Goal: Task Accomplishment & Management: Complete application form

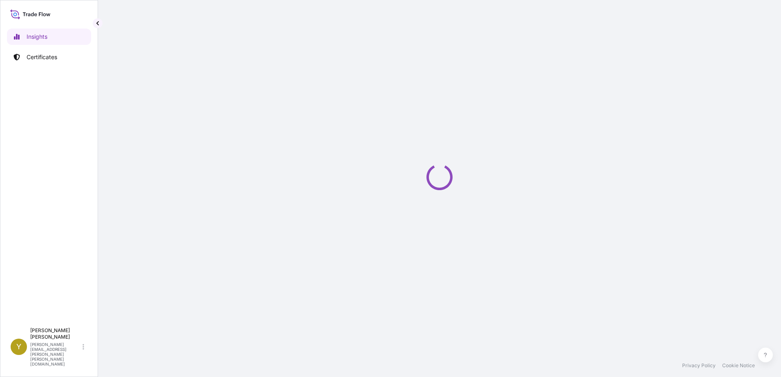
select select "2025"
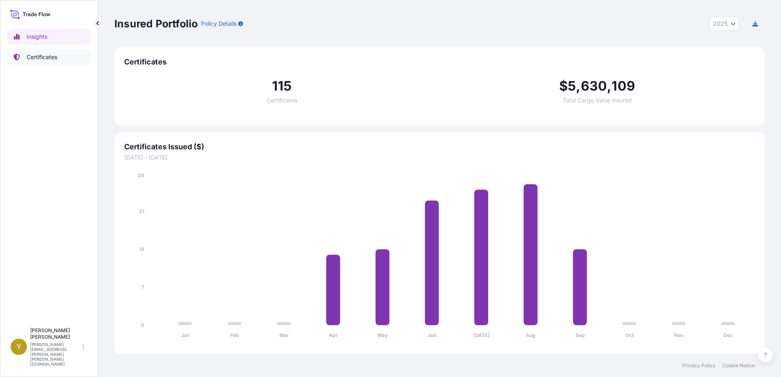
click at [38, 55] on p "Certificates" at bounding box center [42, 57] width 31 height 8
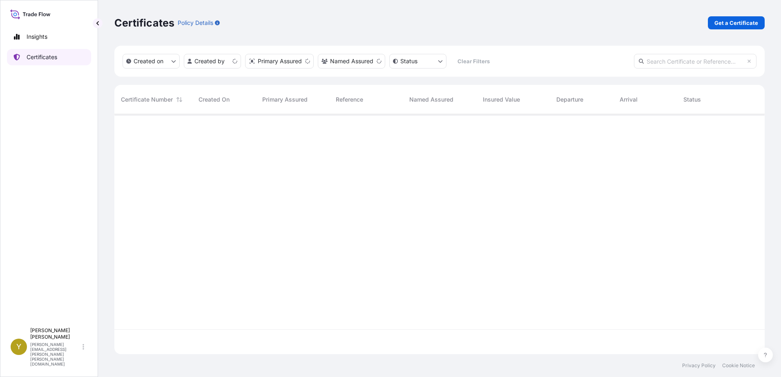
scroll to position [239, 644]
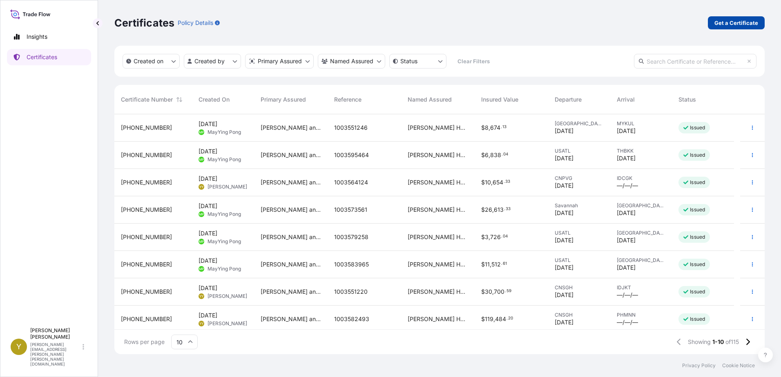
click at [731, 23] on p "Get a Certificate" at bounding box center [736, 23] width 44 height 8
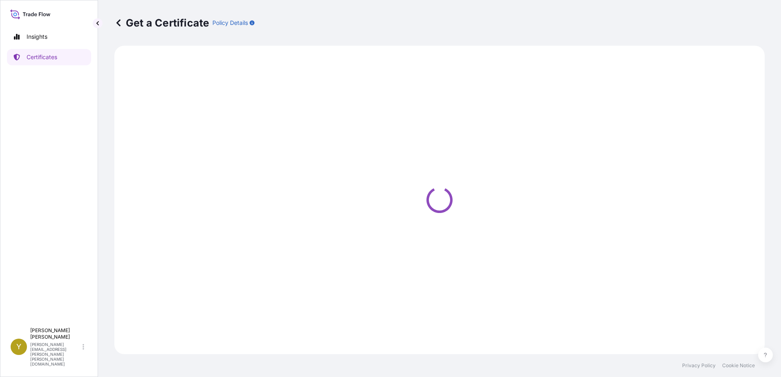
select select "Ocean Vessel"
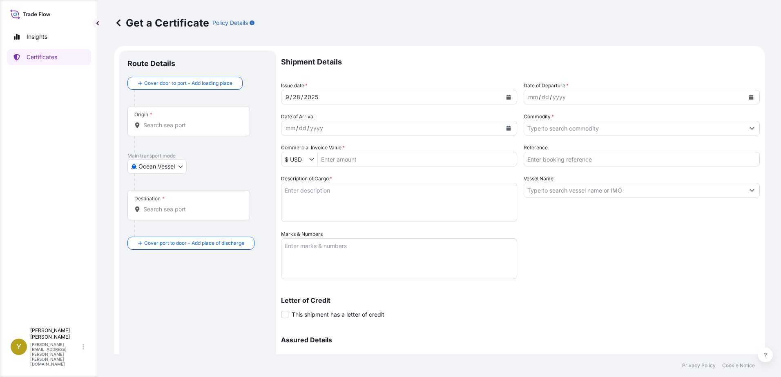
click at [180, 125] on input "Origin *" at bounding box center [191, 125] width 96 height 8
click at [173, 123] on input "Origin *" at bounding box center [191, 125] width 96 height 8
click at [171, 123] on input "Origin *" at bounding box center [191, 125] width 96 height 8
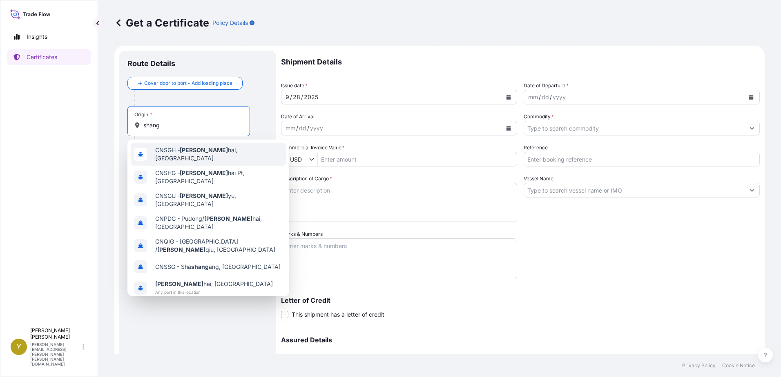
click at [201, 152] on span "CNSGH - Shang hai, [GEOGRAPHIC_DATA]" at bounding box center [218, 154] width 127 height 16
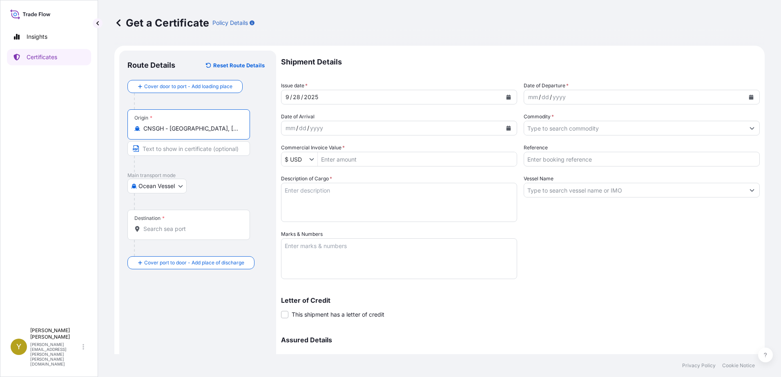
type input "CNSGH - [GEOGRAPHIC_DATA], [GEOGRAPHIC_DATA]"
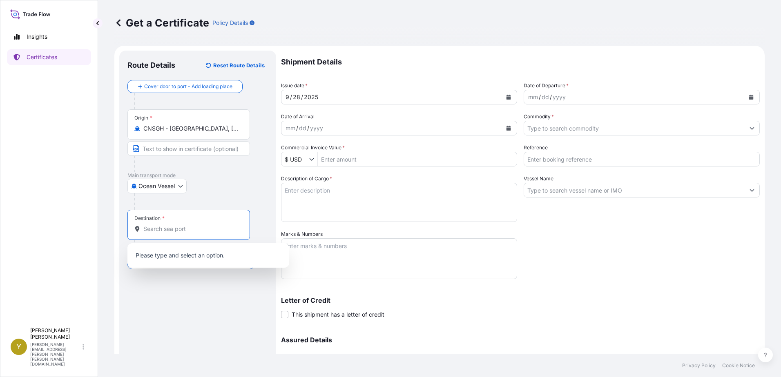
click at [204, 229] on input "Destination *" at bounding box center [191, 229] width 96 height 8
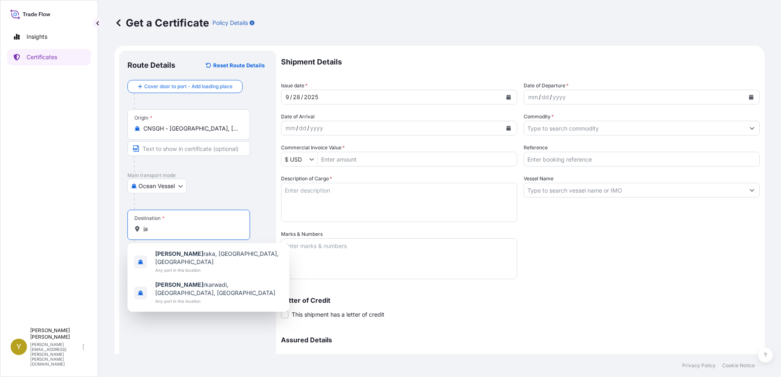
type input "j"
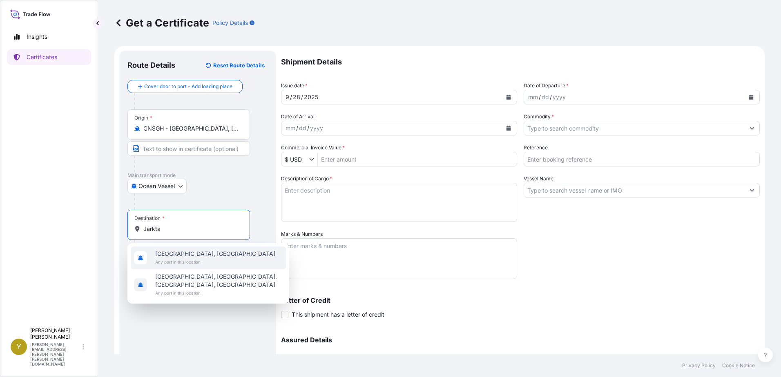
click at [174, 254] on span "[GEOGRAPHIC_DATA], [GEOGRAPHIC_DATA]" at bounding box center [215, 254] width 120 height 8
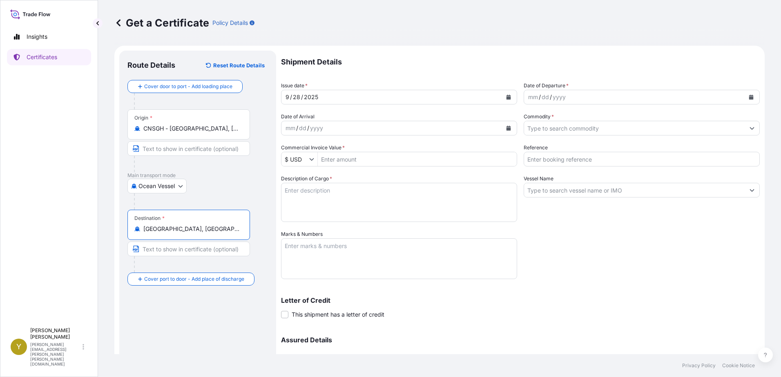
type input "[GEOGRAPHIC_DATA], [GEOGRAPHIC_DATA]"
click at [229, 317] on div "Route Details Reset Route Details Cover door to port - Add loading place Place …" at bounding box center [197, 241] width 140 height 365
click at [584, 93] on div "mm / dd / yyyy" at bounding box center [634, 97] width 221 height 15
click at [647, 98] on div "mm / dd / yyyy" at bounding box center [634, 97] width 221 height 15
click at [749, 96] on icon "Calendar" at bounding box center [751, 97] width 5 height 5
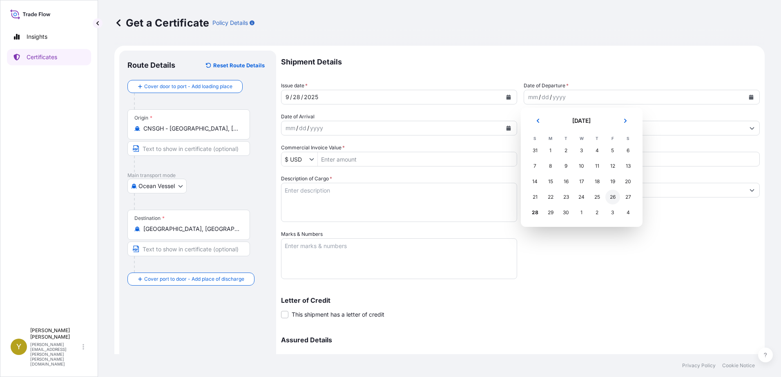
click at [613, 195] on div "26" at bounding box center [612, 197] width 15 height 15
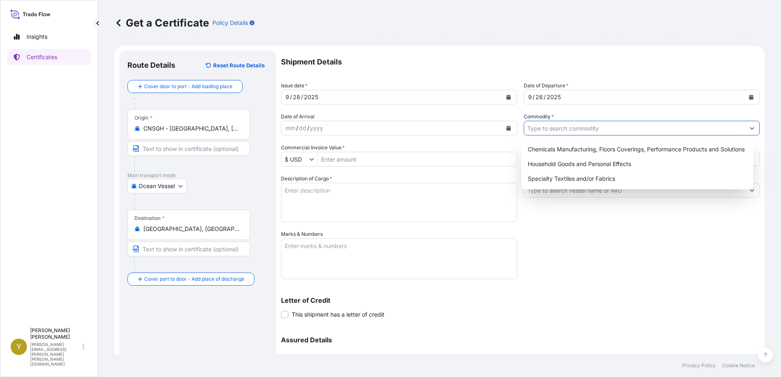
click at [565, 127] on input "Commodity *" at bounding box center [634, 128] width 221 height 15
click at [615, 147] on div "Chemicals Manufacturing, Floors Coverings, Performance Products and Solutions" at bounding box center [637, 149] width 226 height 15
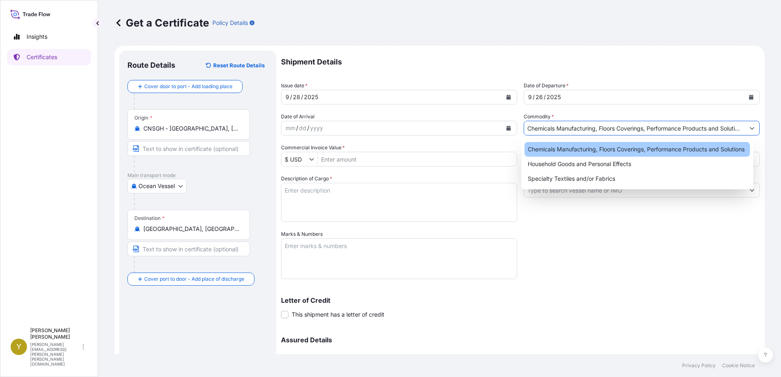
type input "Chemicals Manufacturing, Floors Coverings, Performance Products and Solutions"
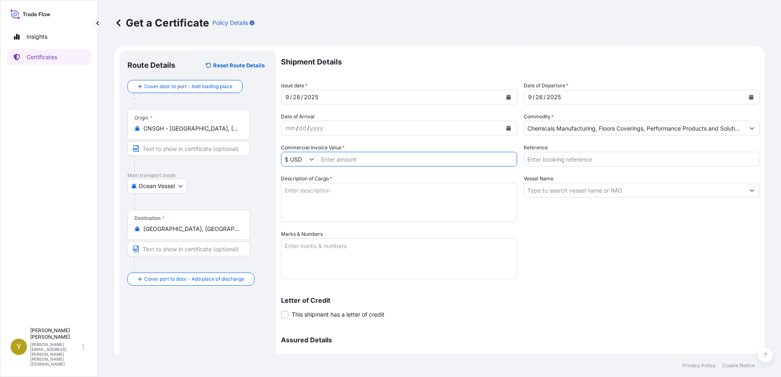
click at [399, 158] on input "Commercial Invoice Value *" at bounding box center [417, 159] width 199 height 15
type input "147,540"
click at [586, 161] on input "Reference" at bounding box center [642, 159] width 236 height 15
type input "1003567222"
click at [428, 201] on textarea "Description of Cargo *" at bounding box center [399, 202] width 236 height 39
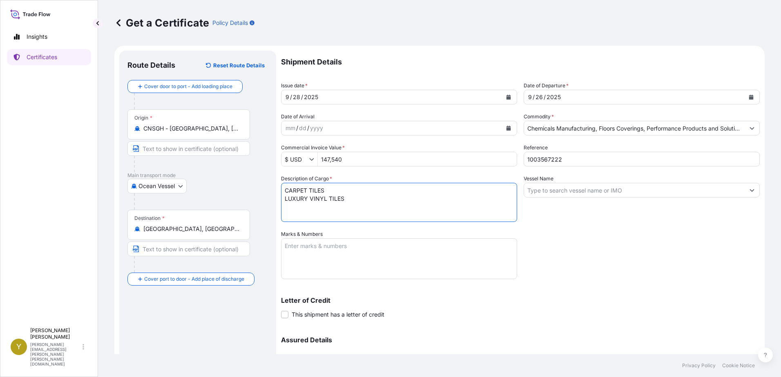
type textarea "CARPET TILES LUXURY VINYL TILES"
click at [576, 189] on input "Vessel Name" at bounding box center [634, 190] width 221 height 15
click at [709, 185] on input "Vessel Name" at bounding box center [634, 190] width 221 height 15
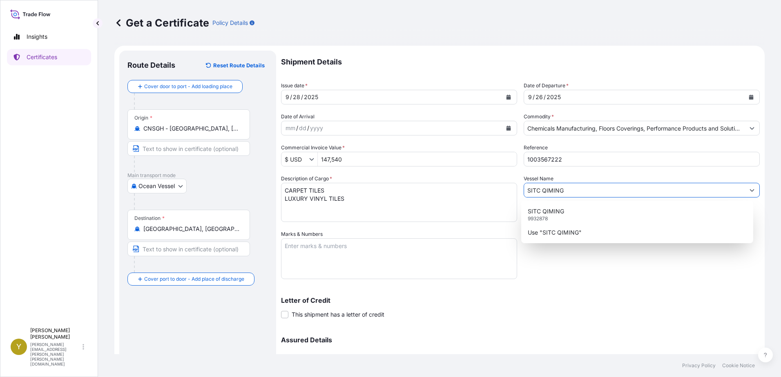
click at [619, 191] on input "SITC QIMING" at bounding box center [634, 190] width 221 height 15
type input "SITC QIMING"
click at [437, 247] on textarea "Marks & Numbers" at bounding box center [399, 259] width 236 height 41
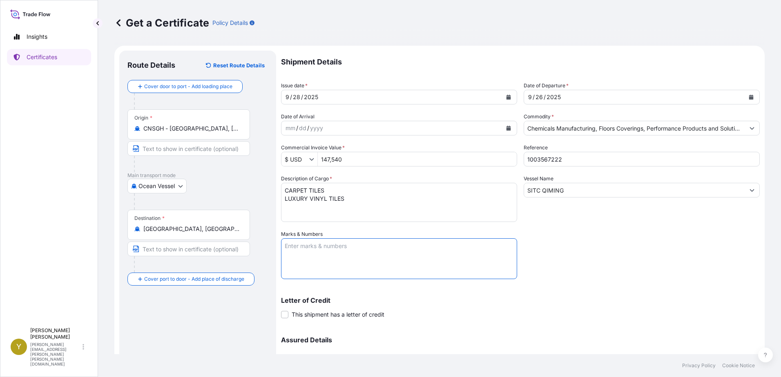
click at [425, 242] on textarea "Marks & Numbers" at bounding box center [399, 259] width 236 height 41
click at [355, 266] on textarea "1003567222 1003568813 1003575136" at bounding box center [399, 259] width 236 height 41
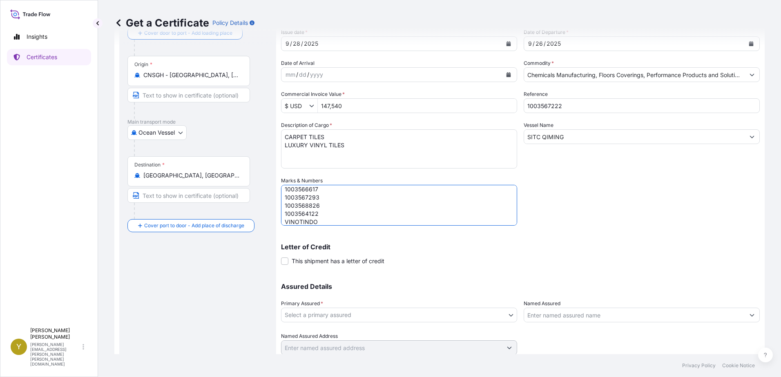
scroll to position [82, 0]
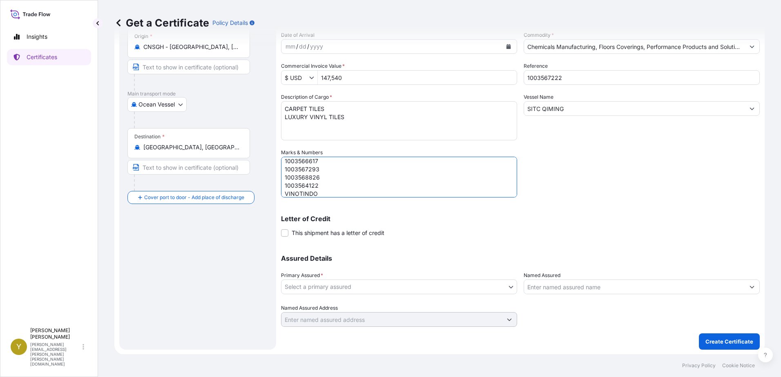
type textarea "1003567222 1003568813 1003575136 1003577659 1003584230 1003566617 1003567293 10…"
click at [411, 286] on body "Insights Certificates Y [PERSON_NAME] [PERSON_NAME][EMAIL_ADDRESS][PERSON_NAME]…" at bounding box center [390, 188] width 781 height 377
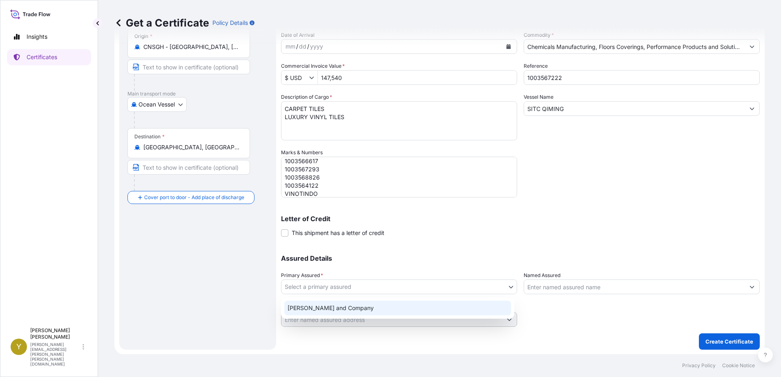
click at [355, 306] on div "[PERSON_NAME] and Company" at bounding box center [397, 308] width 227 height 15
select select "31531"
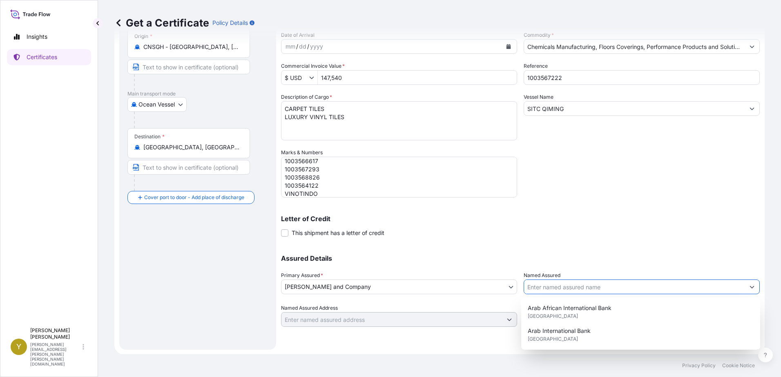
click at [642, 284] on input "Named Assured" at bounding box center [634, 287] width 221 height 15
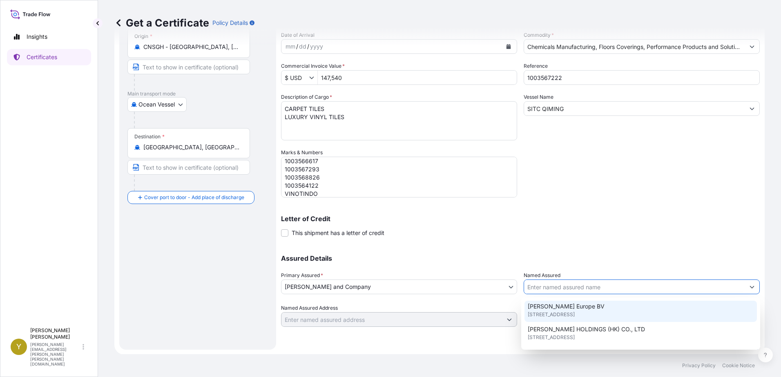
scroll to position [163, 0]
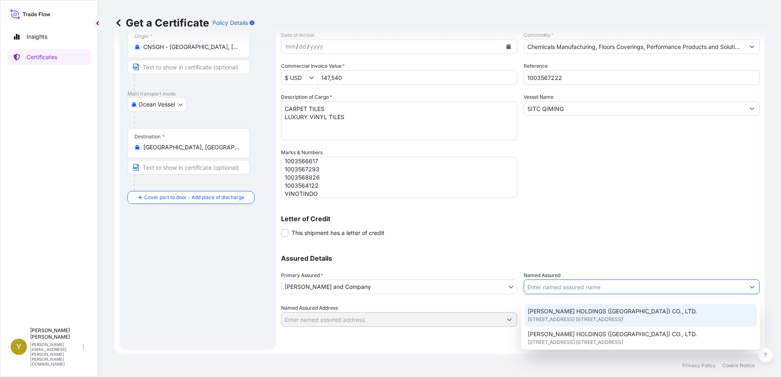
click at [623, 320] on span "[STREET_ADDRESS] [STREET_ADDRESS]" at bounding box center [575, 320] width 95 height 8
type input "[PERSON_NAME] HOLDINGS ([GEOGRAPHIC_DATA]) CO., LTD."
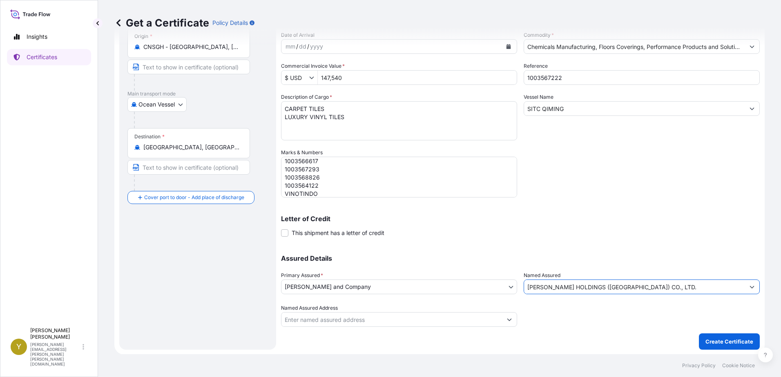
scroll to position [82, 0]
click at [672, 287] on input "[PERSON_NAME] HOLDINGS ([GEOGRAPHIC_DATA]) CO., LTD." at bounding box center [634, 286] width 221 height 15
click at [461, 318] on input "Named Assured Address" at bounding box center [391, 319] width 221 height 15
click at [629, 321] on div at bounding box center [642, 315] width 236 height 23
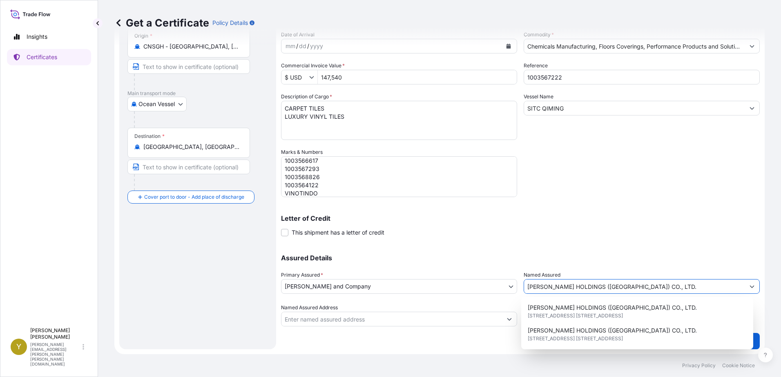
click at [667, 288] on input "[PERSON_NAME] HOLDINGS ([GEOGRAPHIC_DATA]) CO., LTD." at bounding box center [634, 286] width 221 height 15
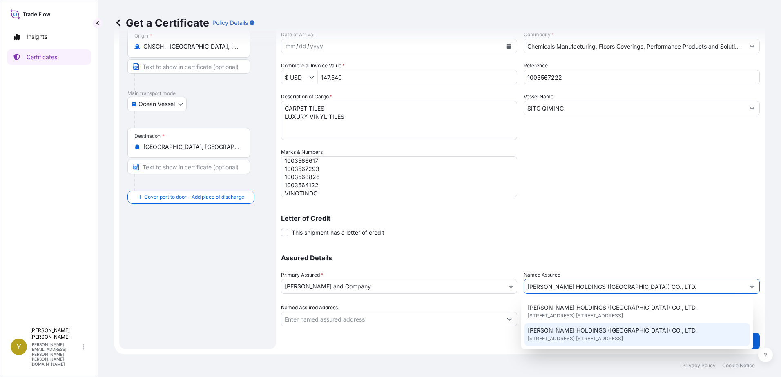
click at [623, 335] on span "[STREET_ADDRESS] [STREET_ADDRESS]" at bounding box center [575, 339] width 95 height 8
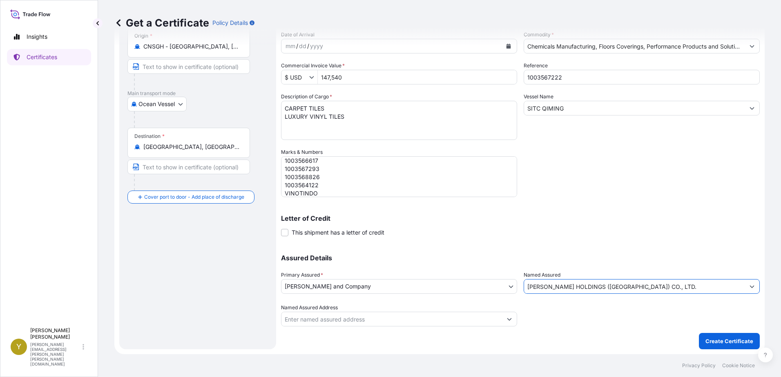
drag, startPoint x: 607, startPoint y: 328, endPoint x: 600, endPoint y: 327, distance: 7.0
click at [604, 328] on div "Shipment Details Issue date * [DATE] Date of Departure * [DATE] Date of Arrival…" at bounding box center [520, 159] width 479 height 381
click at [452, 320] on input "Named Assured Address" at bounding box center [391, 319] width 221 height 15
click at [633, 319] on div at bounding box center [642, 315] width 236 height 23
click at [598, 309] on div at bounding box center [642, 315] width 236 height 23
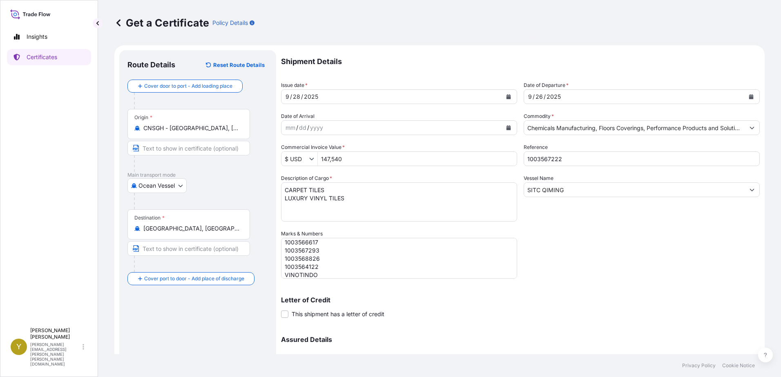
scroll to position [0, 0]
click at [328, 246] on textarea "1003567222 1003568813 1003575136 1003577659 1003584230 1003566617 1003567293 10…" at bounding box center [399, 259] width 236 height 41
click at [608, 295] on div "Letter of Credit This shipment has a letter of credit Letter of credit * Letter…" at bounding box center [520, 303] width 479 height 31
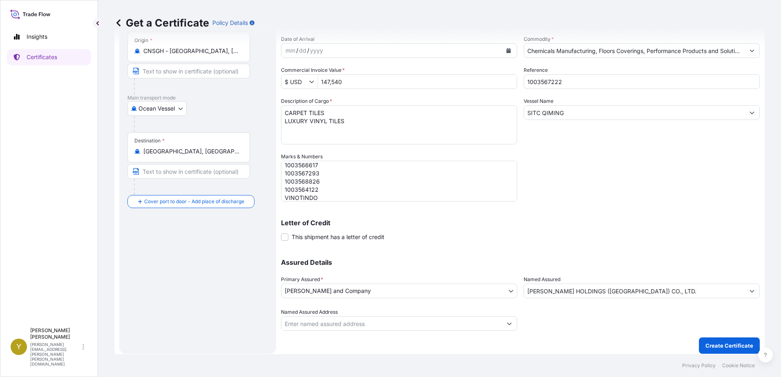
scroll to position [82, 0]
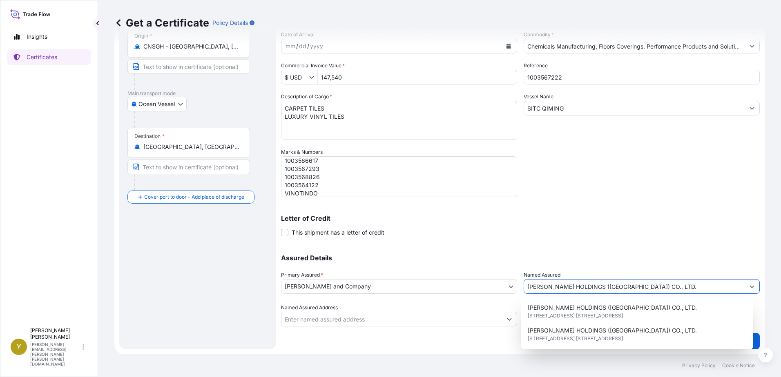
click at [676, 285] on input "[PERSON_NAME] HOLDINGS ([GEOGRAPHIC_DATA]) CO., LTD." at bounding box center [634, 286] width 221 height 15
click at [609, 311] on span "[PERSON_NAME] HOLDINGS ([GEOGRAPHIC_DATA]) CO., LTD." at bounding box center [612, 308] width 169 height 8
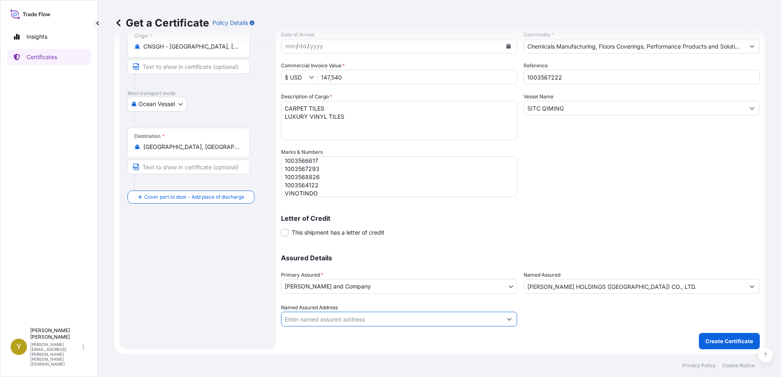
click at [361, 319] on input "Named Assured Address" at bounding box center [391, 319] width 221 height 15
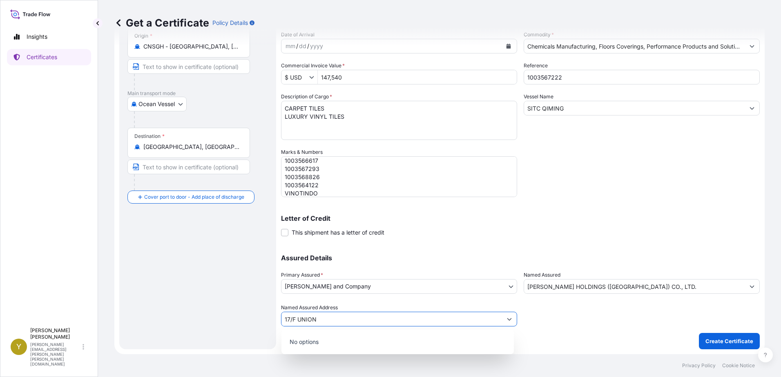
click at [507, 320] on icon "Show suggestions" at bounding box center [509, 319] width 5 height 5
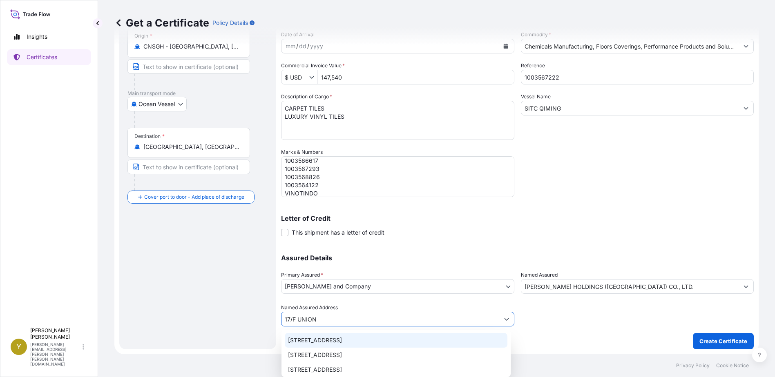
drag, startPoint x: 293, startPoint y: 320, endPoint x: 315, endPoint y: 330, distance: 24.0
click at [293, 321] on input "17/F UNION" at bounding box center [390, 319] width 218 height 15
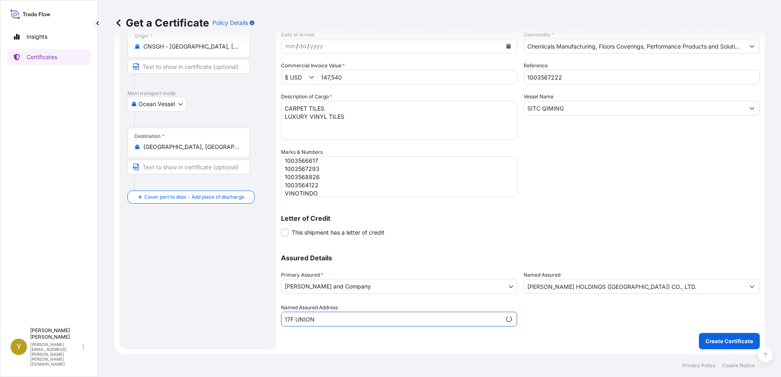
click at [341, 321] on input "17F UNION" at bounding box center [391, 319] width 220 height 15
type input "17F UNION"
click at [720, 290] on input "[PERSON_NAME] HOLDINGS ([GEOGRAPHIC_DATA]) CO., LTD." at bounding box center [634, 286] width 221 height 15
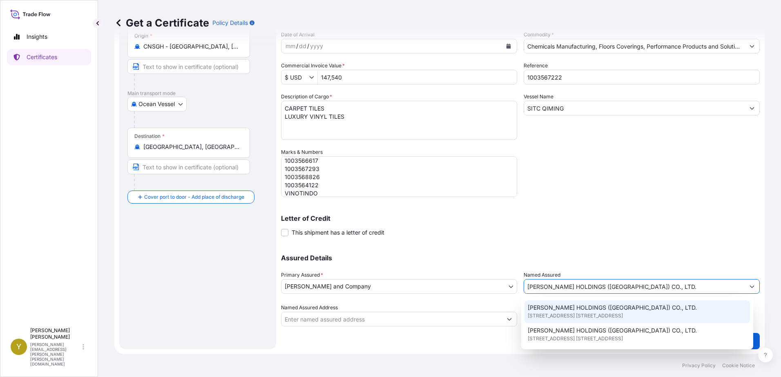
click at [592, 311] on span "[PERSON_NAME] HOLDINGS ([GEOGRAPHIC_DATA]) CO., LTD." at bounding box center [612, 308] width 169 height 8
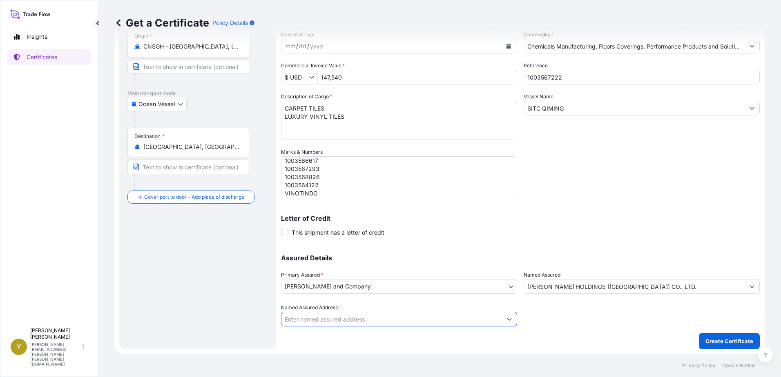
click at [328, 324] on input "Named Assured Address" at bounding box center [391, 319] width 221 height 15
type input "[STREET_ADDRESS]"
click at [727, 338] on p "Create Certificate" at bounding box center [729, 341] width 48 height 8
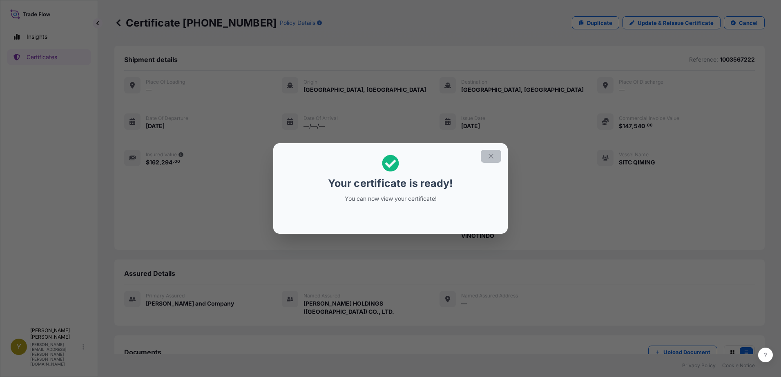
click at [491, 154] on icon "button" at bounding box center [490, 156] width 7 height 7
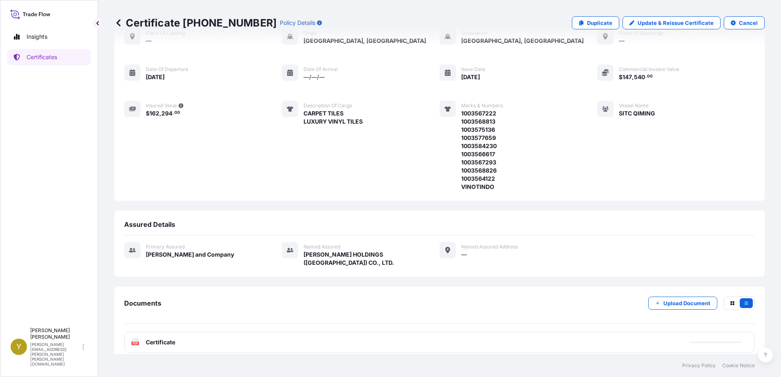
scroll to position [49, 0]
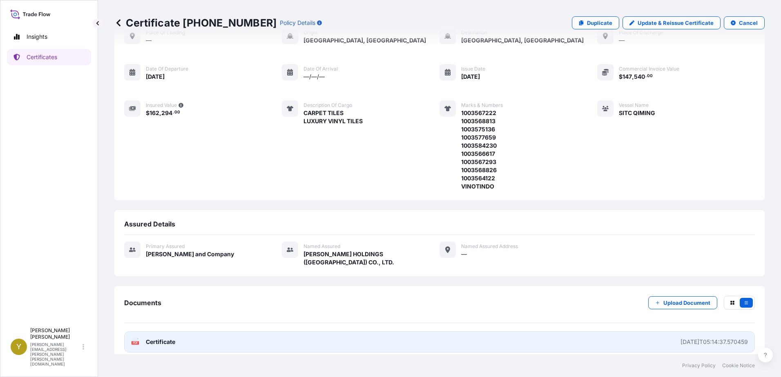
click at [155, 338] on span "Certificate" at bounding box center [160, 342] width 29 height 8
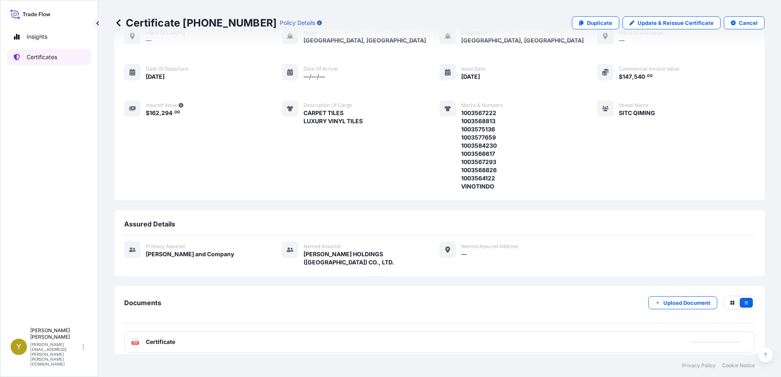
click at [42, 57] on p "Certificates" at bounding box center [42, 57] width 31 height 8
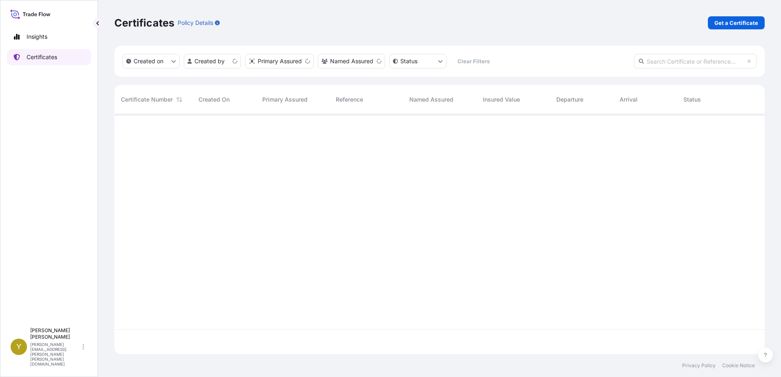
scroll to position [239, 644]
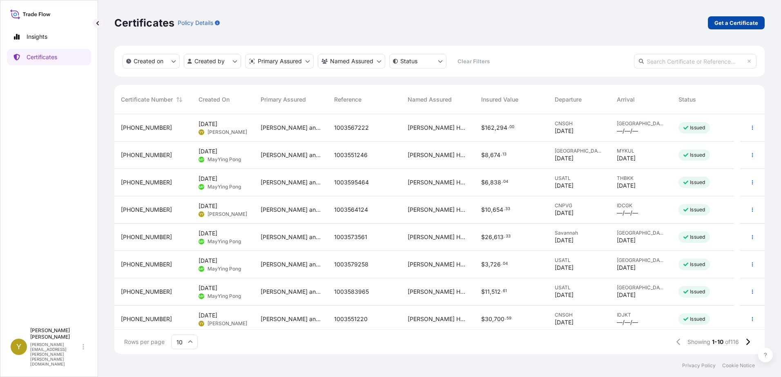
click at [741, 23] on p "Get a Certificate" at bounding box center [736, 23] width 44 height 8
select select "Ocean Vessel"
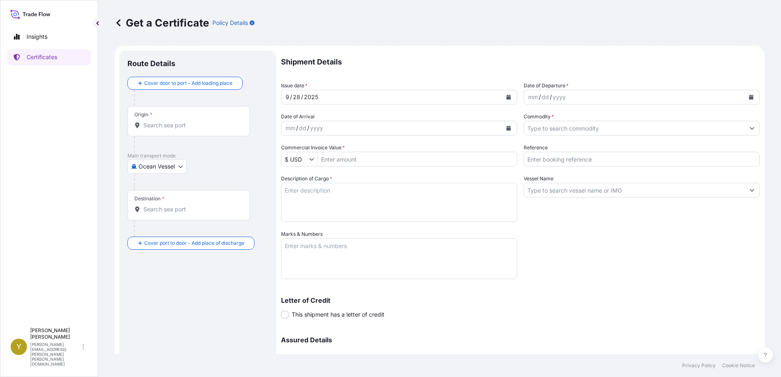
click at [179, 125] on input "Origin *" at bounding box center [191, 125] width 96 height 8
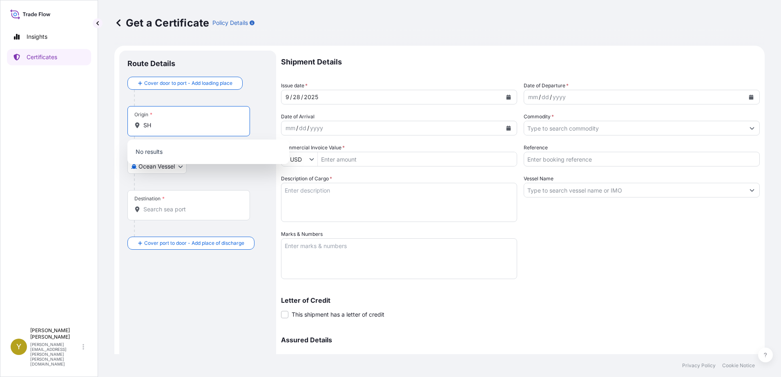
type input "S"
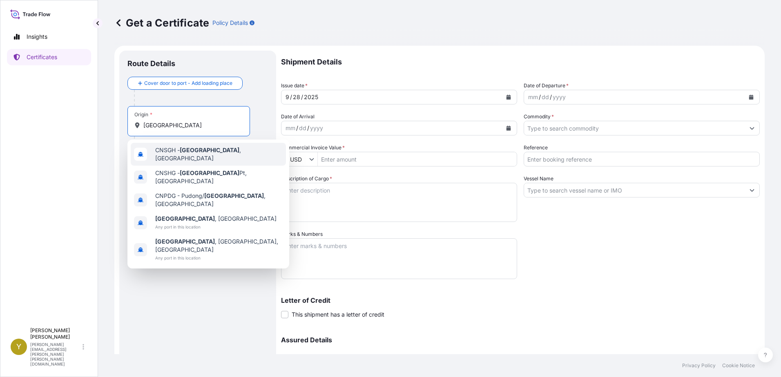
click at [175, 149] on span "CNSGH - [GEOGRAPHIC_DATA] , [GEOGRAPHIC_DATA]" at bounding box center [218, 154] width 127 height 16
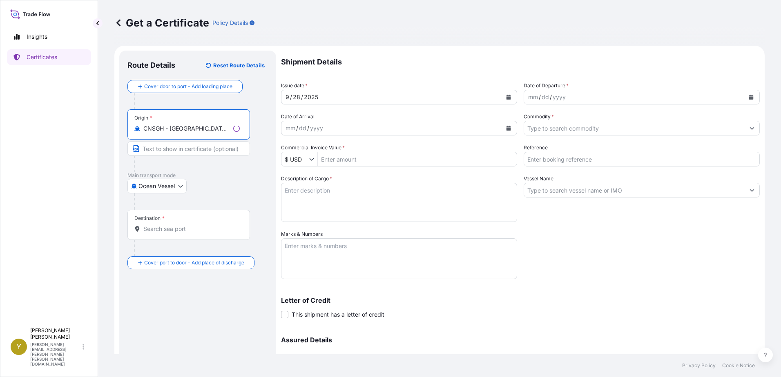
type input "CNSGH - [GEOGRAPHIC_DATA], [GEOGRAPHIC_DATA]"
click at [166, 231] on input "Destination *" at bounding box center [191, 229] width 96 height 8
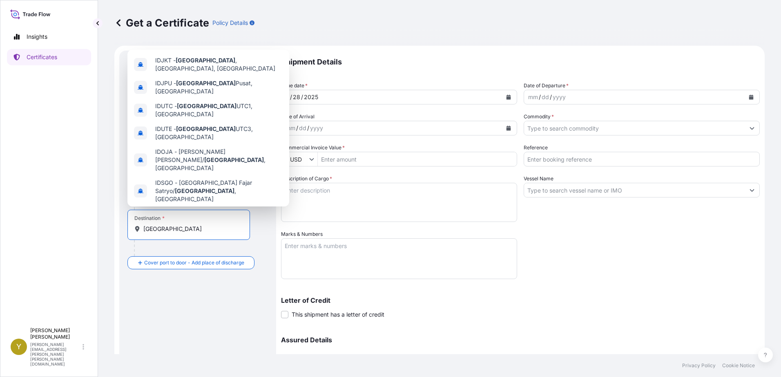
click at [205, 210] on span "[GEOGRAPHIC_DATA] , [GEOGRAPHIC_DATA]" at bounding box center [215, 214] width 121 height 8
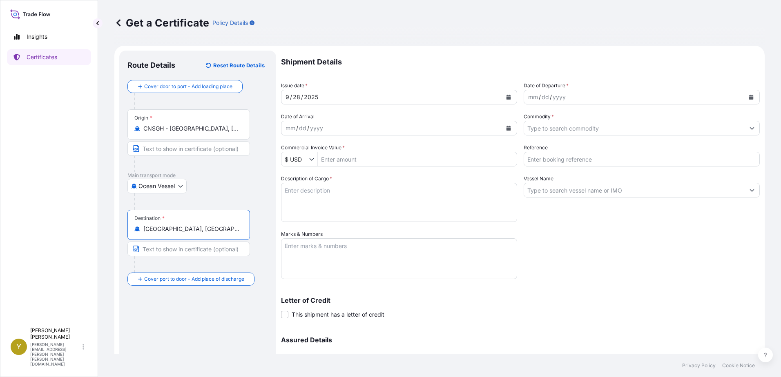
type input "[GEOGRAPHIC_DATA], [GEOGRAPHIC_DATA]"
click at [613, 96] on div "mm / dd / yyyy" at bounding box center [634, 97] width 221 height 15
click at [574, 97] on div "mm / dd / yyyy" at bounding box center [634, 97] width 221 height 15
click at [745, 94] on button "Calendar" at bounding box center [751, 97] width 13 height 13
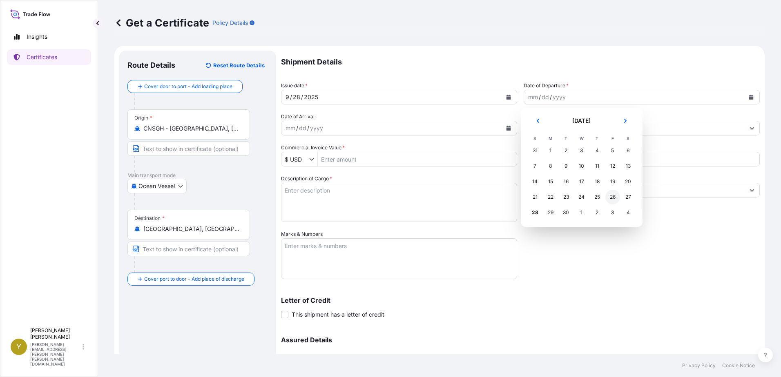
click at [613, 199] on div "26" at bounding box center [612, 197] width 15 height 15
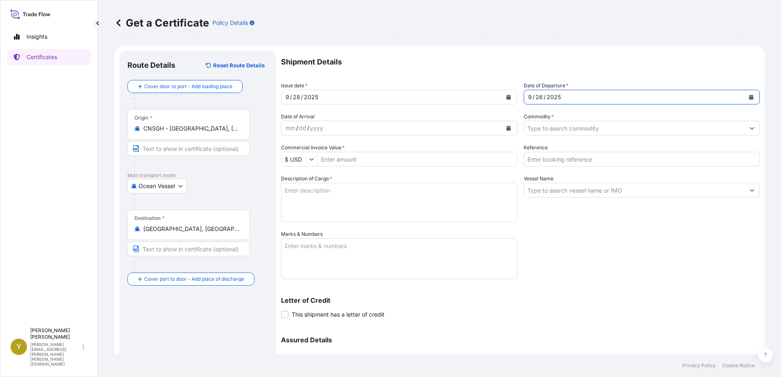
click at [565, 127] on input "Commodity *" at bounding box center [634, 128] width 221 height 15
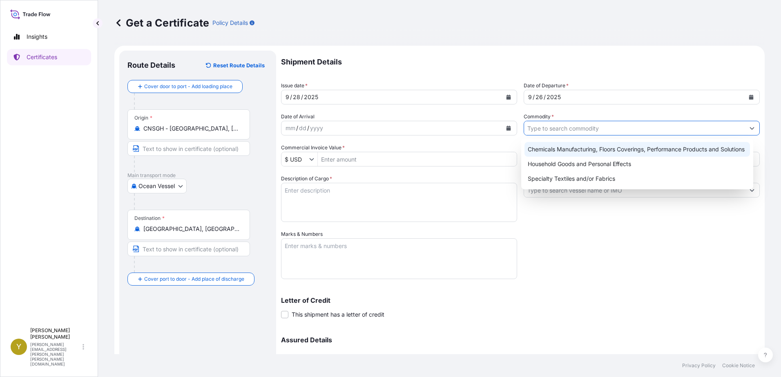
click at [580, 148] on div "Chemicals Manufacturing, Floors Coverings, Performance Products and Solutions" at bounding box center [637, 149] width 226 height 15
type input "Chemicals Manufacturing, Floors Coverings, Performance Products and Solutions"
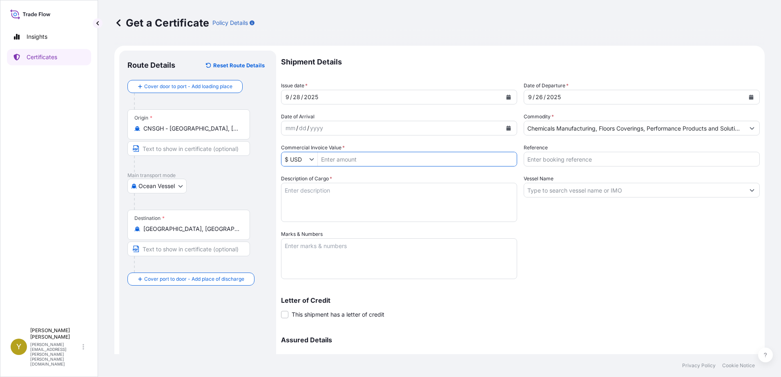
click at [382, 155] on input "Commercial Invoice Value *" at bounding box center [417, 159] width 199 height 15
type input "29,455.44"
click at [587, 163] on input "Reference" at bounding box center [642, 159] width 236 height 15
click at [584, 159] on input "Reference" at bounding box center [642, 159] width 236 height 15
type input "1003564082"
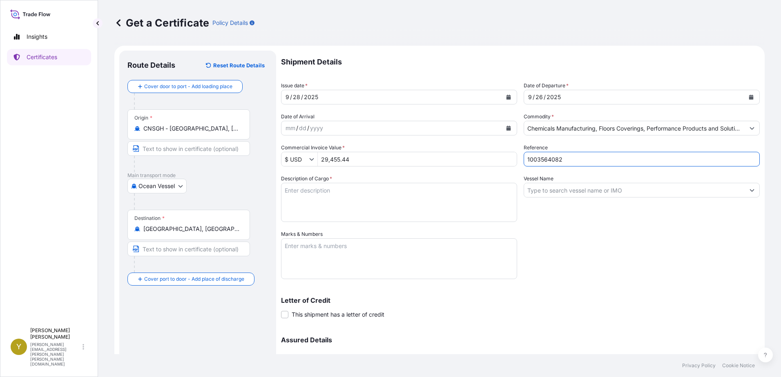
click at [423, 193] on textarea "Description of Cargo *" at bounding box center [399, 202] width 236 height 39
type textarea "l"
type textarea "LUXURY VINYL TILES"
click at [613, 189] on input "Vessel Name" at bounding box center [634, 190] width 221 height 15
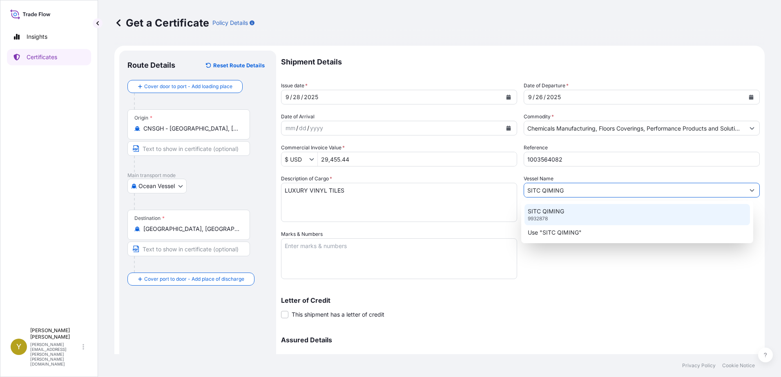
click at [564, 209] on div "SITC QIMING 9932878" at bounding box center [637, 214] width 226 height 21
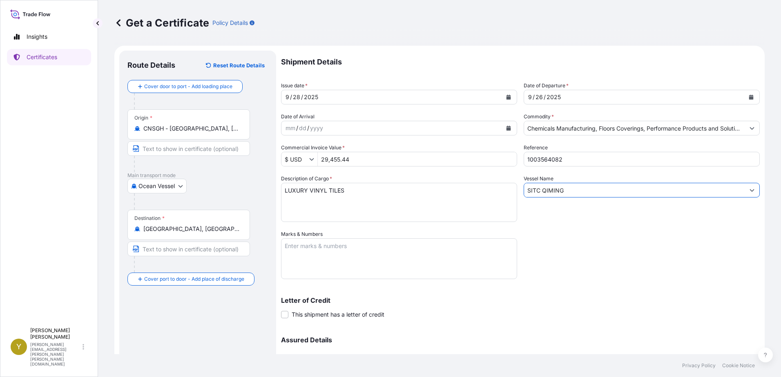
type input "SITC QIMING"
click at [372, 252] on textarea "Marks & Numbers" at bounding box center [399, 259] width 236 height 41
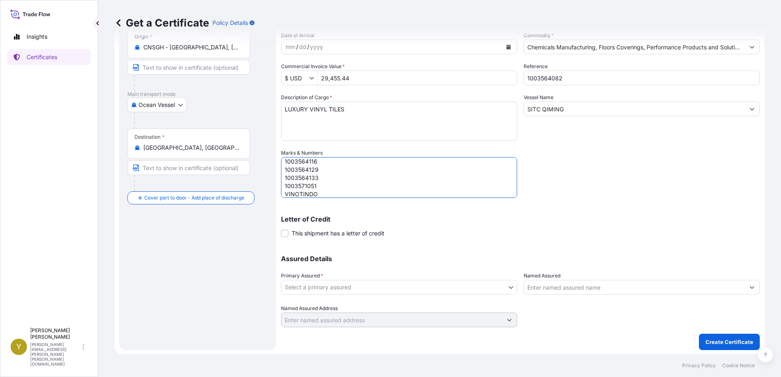
scroll to position [82, 0]
type textarea "1003564082 1003564116 1003564129 1003564133 1003571051 VINOTINDO"
click at [437, 288] on body "Insights Certificates Y [PERSON_NAME] [PERSON_NAME][EMAIL_ADDRESS][PERSON_NAME]…" at bounding box center [390, 188] width 781 height 377
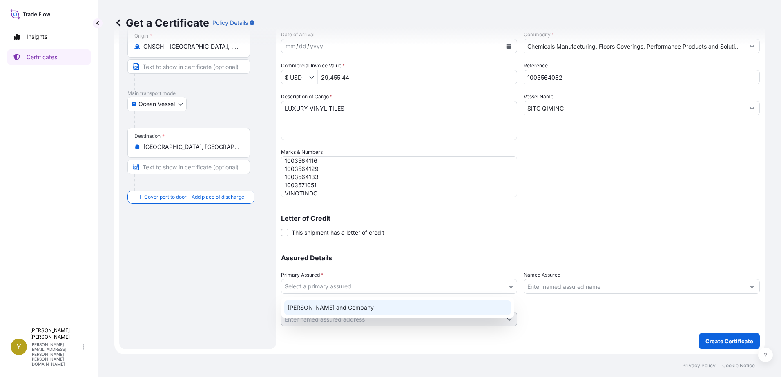
click at [374, 308] on div "[PERSON_NAME] and Company" at bounding box center [397, 308] width 227 height 15
select select "31531"
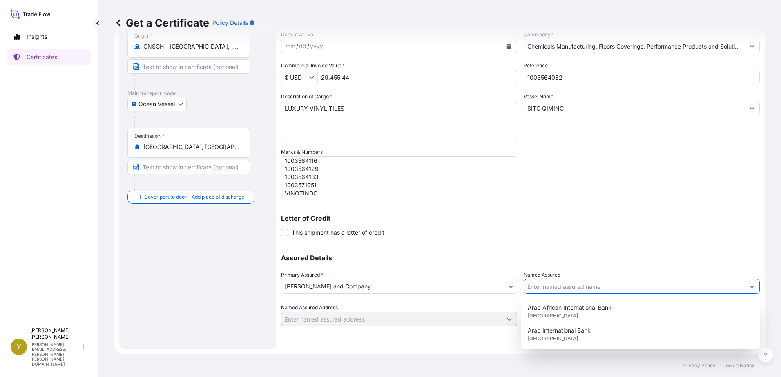
click at [578, 285] on input "Named Assured" at bounding box center [634, 286] width 221 height 15
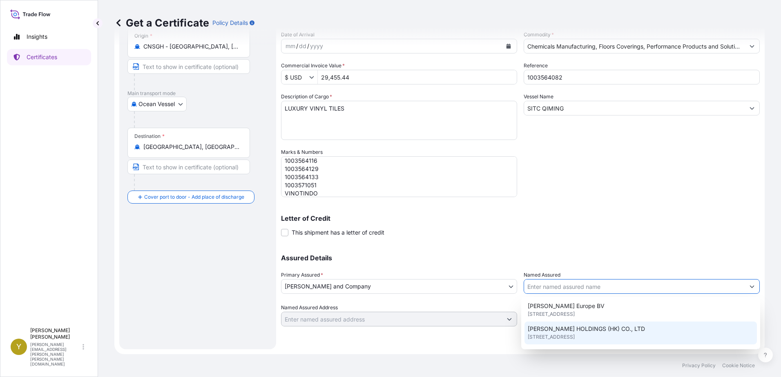
click at [590, 332] on span "[PERSON_NAME] HOLDINGS (HK) CO., LTD" at bounding box center [586, 329] width 117 height 8
type input "[PERSON_NAME] HOLDINGS (HK) CO., LTD"
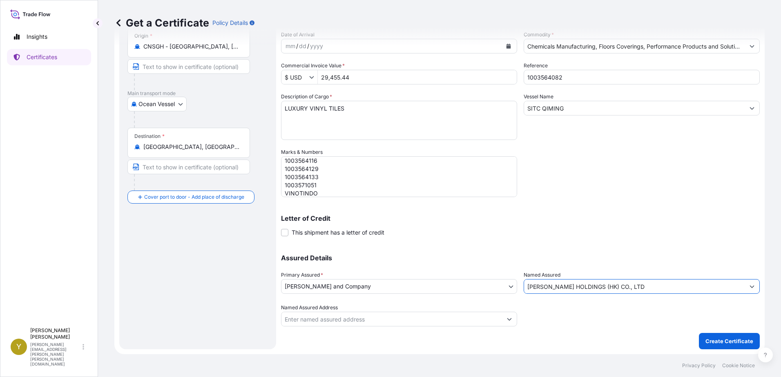
drag, startPoint x: 632, startPoint y: 287, endPoint x: 521, endPoint y: 283, distance: 111.2
click at [524, 283] on input "[PERSON_NAME] HOLDINGS (HK) CO., LTD" at bounding box center [634, 286] width 221 height 15
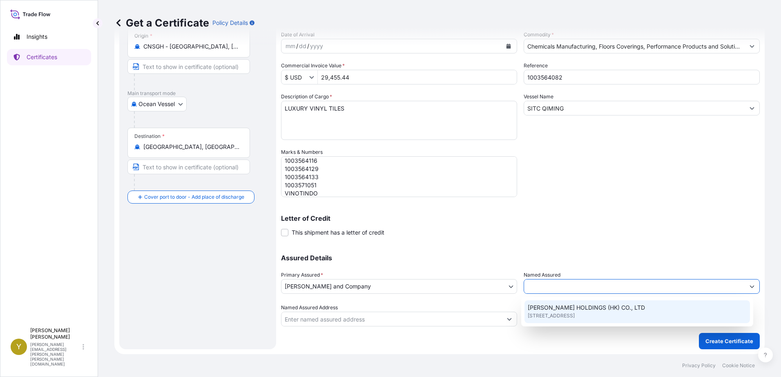
click at [601, 288] on input "Named Assured" at bounding box center [634, 286] width 221 height 15
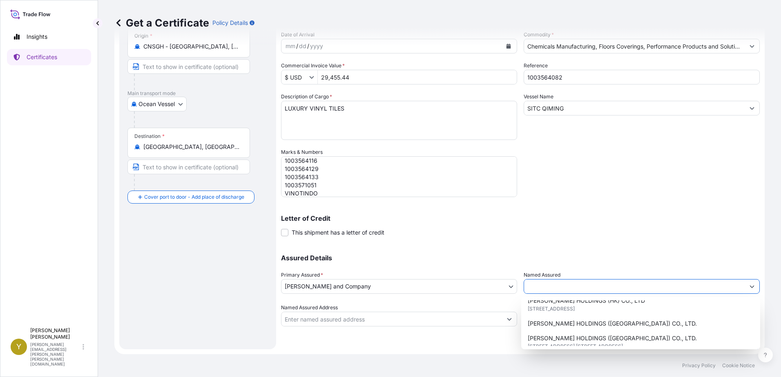
scroll to position [163, 0]
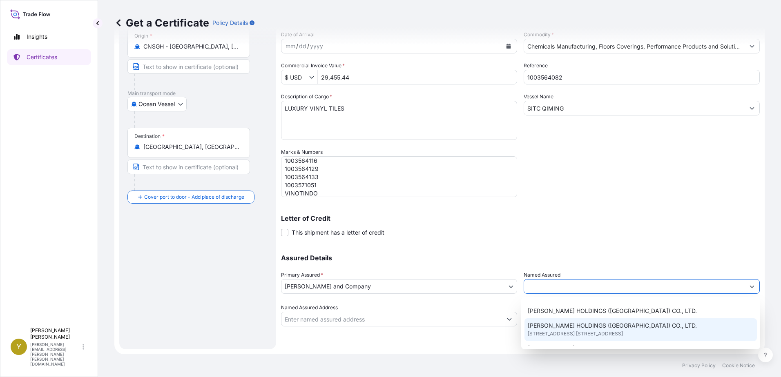
click at [610, 329] on span "[PERSON_NAME] HOLDINGS ([GEOGRAPHIC_DATA]) CO., LTD." at bounding box center [612, 326] width 169 height 8
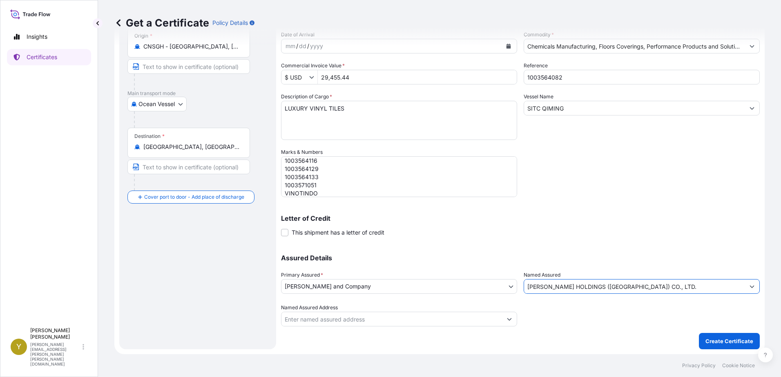
type input "[PERSON_NAME] HOLDINGS ([GEOGRAPHIC_DATA]) CO., LTD."
click at [608, 328] on div "Shipment Details Issue date * [DATE] Date of Departure * [DATE] Date of Arrival…" at bounding box center [520, 159] width 479 height 381
click at [483, 319] on input "Named Assured Address" at bounding box center [391, 319] width 221 height 15
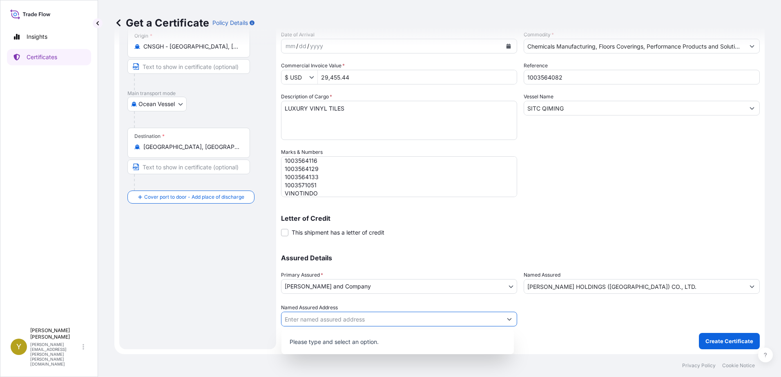
click at [507, 318] on icon "Show suggestions" at bounding box center [509, 319] width 5 height 5
click at [458, 313] on input "Named Assured Address" at bounding box center [391, 319] width 221 height 15
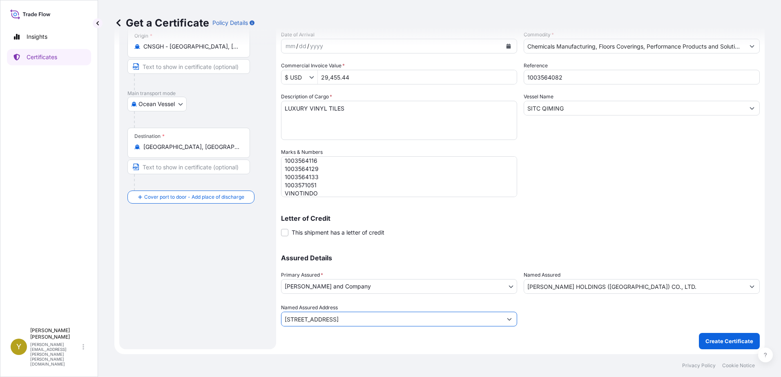
type input "[STREET_ADDRESS]"
click at [613, 323] on div at bounding box center [642, 315] width 236 height 23
click at [725, 344] on p "Create Certificate" at bounding box center [729, 341] width 48 height 8
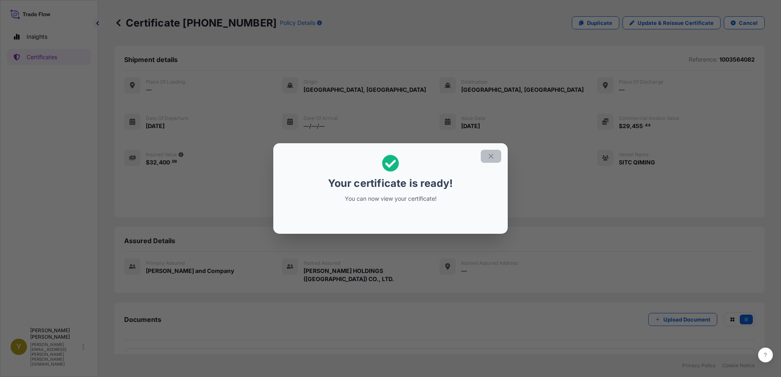
click at [490, 154] on icon "button" at bounding box center [490, 156] width 7 height 7
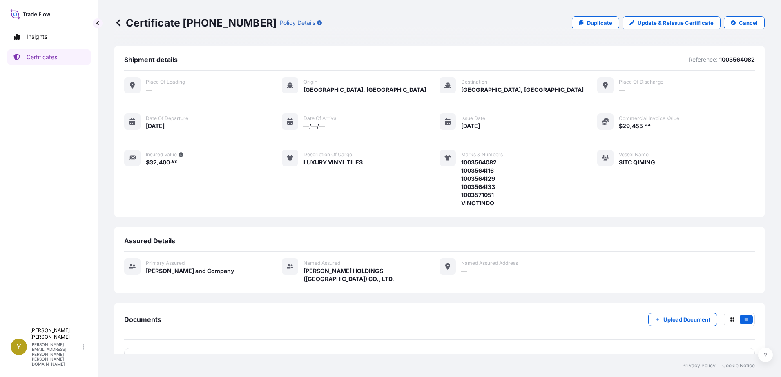
scroll to position [17, 0]
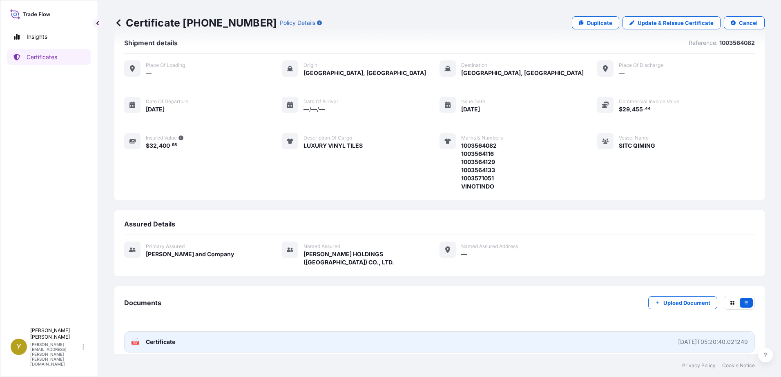
click at [158, 338] on span "Certificate" at bounding box center [160, 342] width 29 height 8
